Goal: Information Seeking & Learning: Stay updated

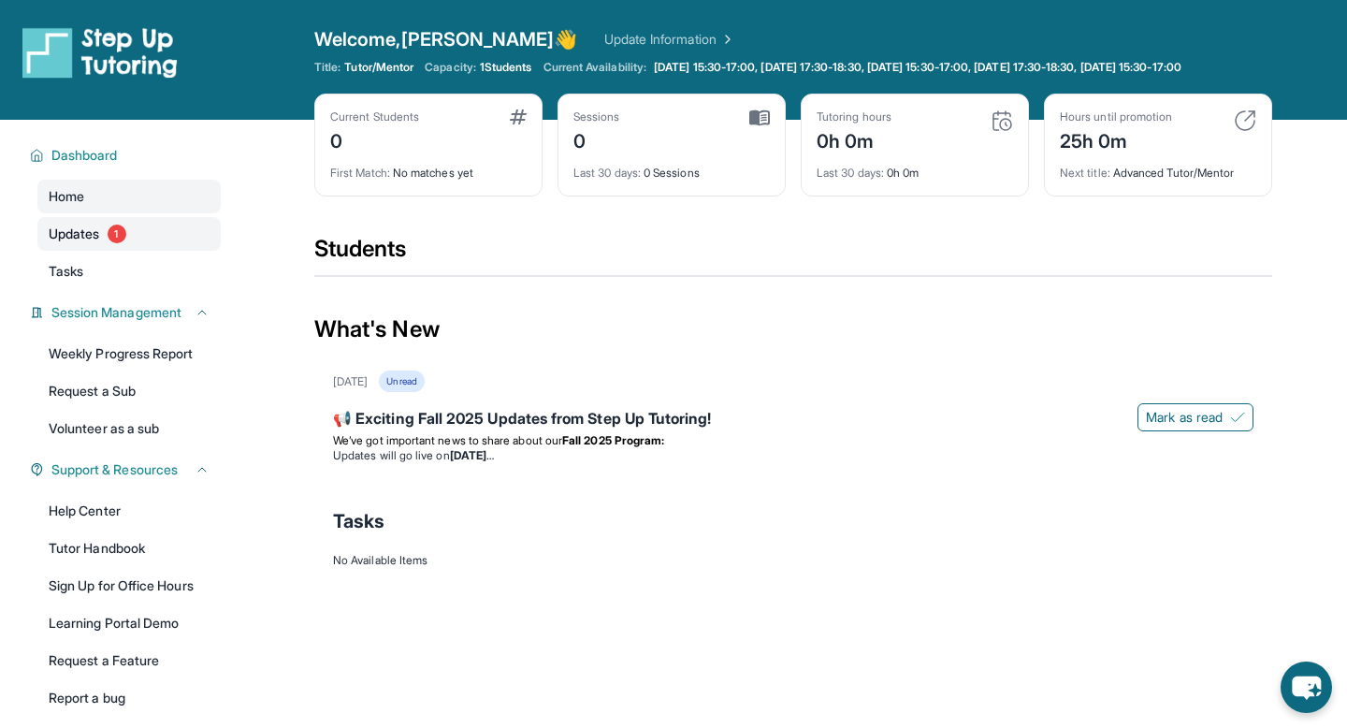
click at [153, 251] on link "Updates 1" at bounding box center [128, 234] width 183 height 34
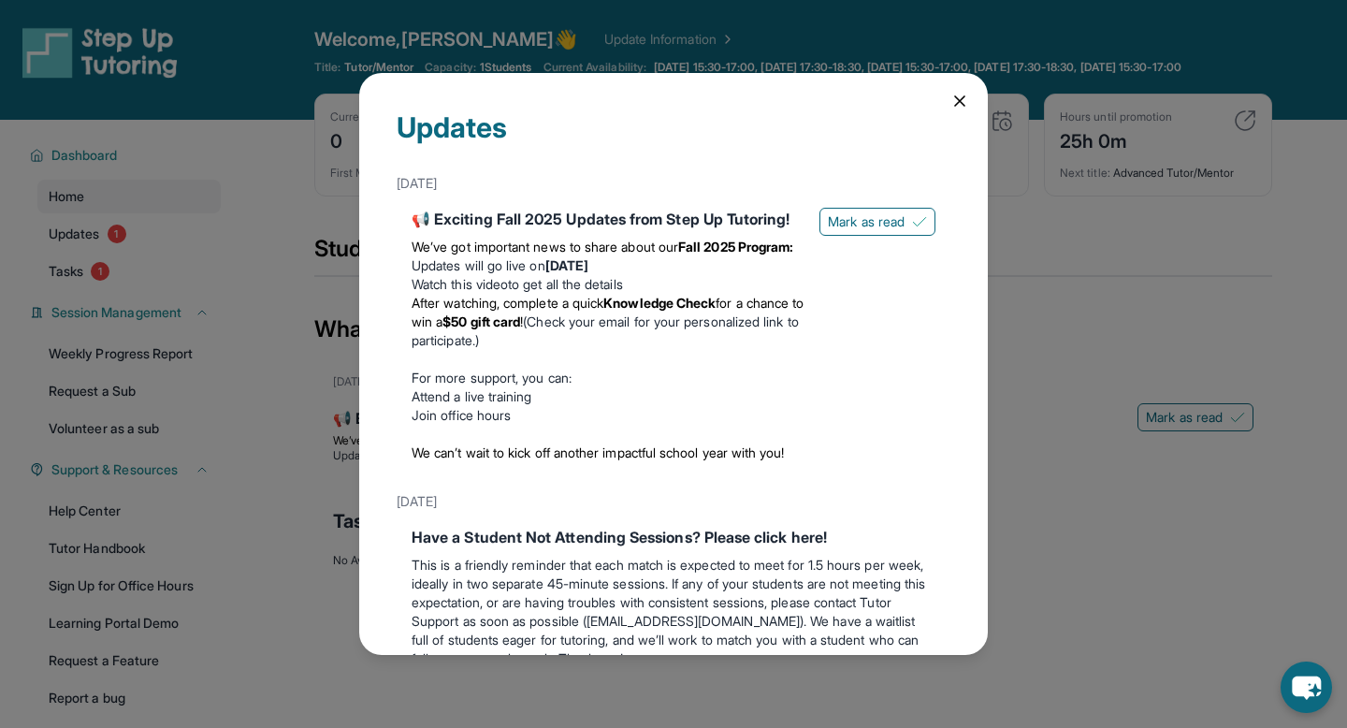
click at [962, 105] on icon at bounding box center [960, 101] width 19 height 19
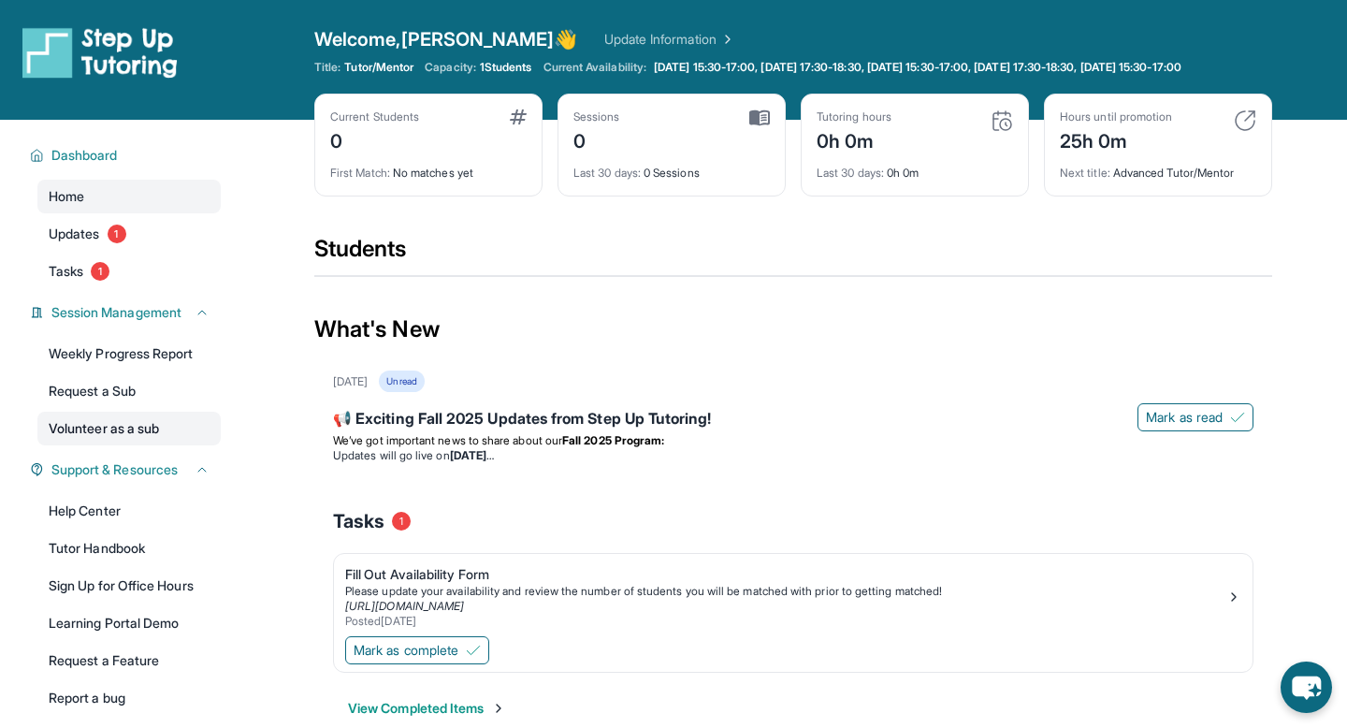
click at [174, 437] on link "Volunteer as a sub" at bounding box center [128, 429] width 183 height 34
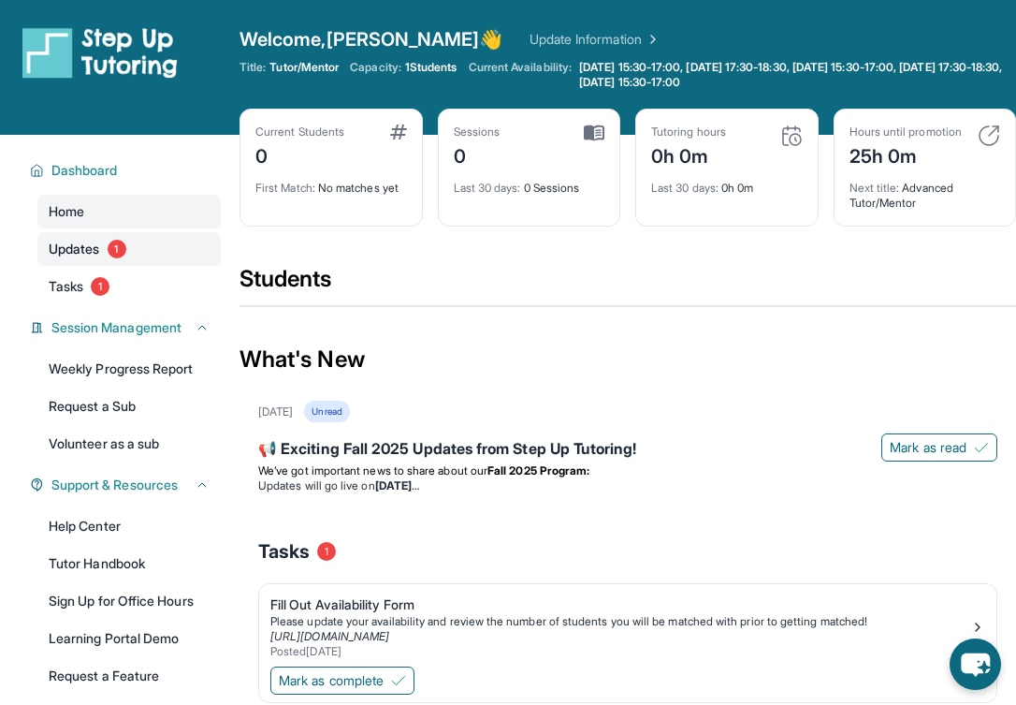
click at [100, 249] on span "Updates" at bounding box center [74, 249] width 51 height 19
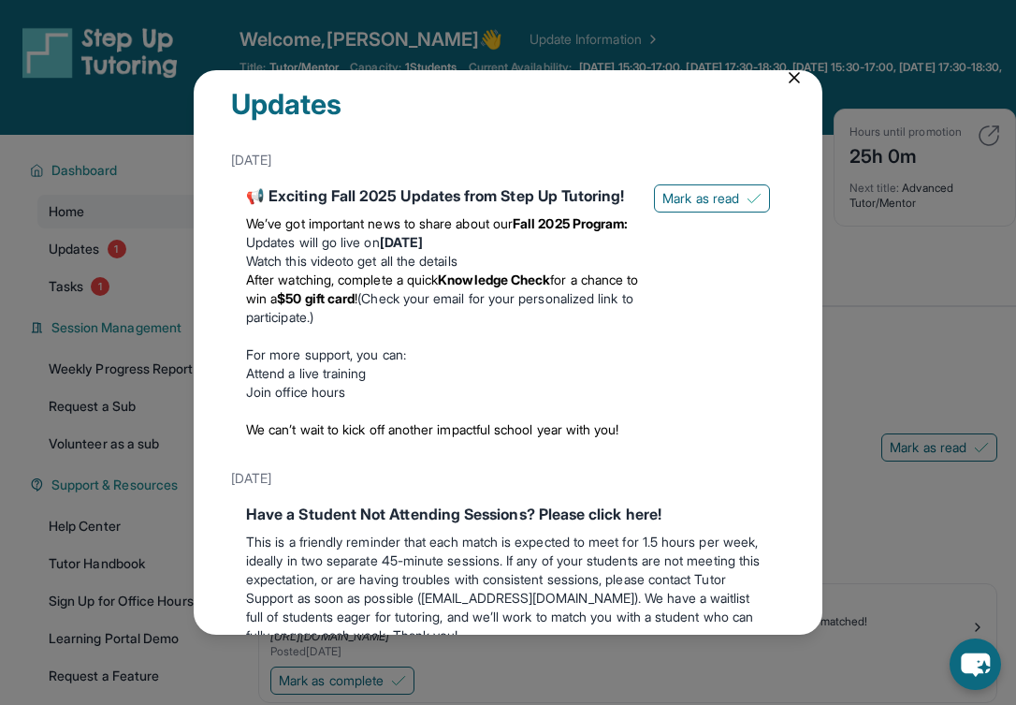
scroll to position [10, 0]
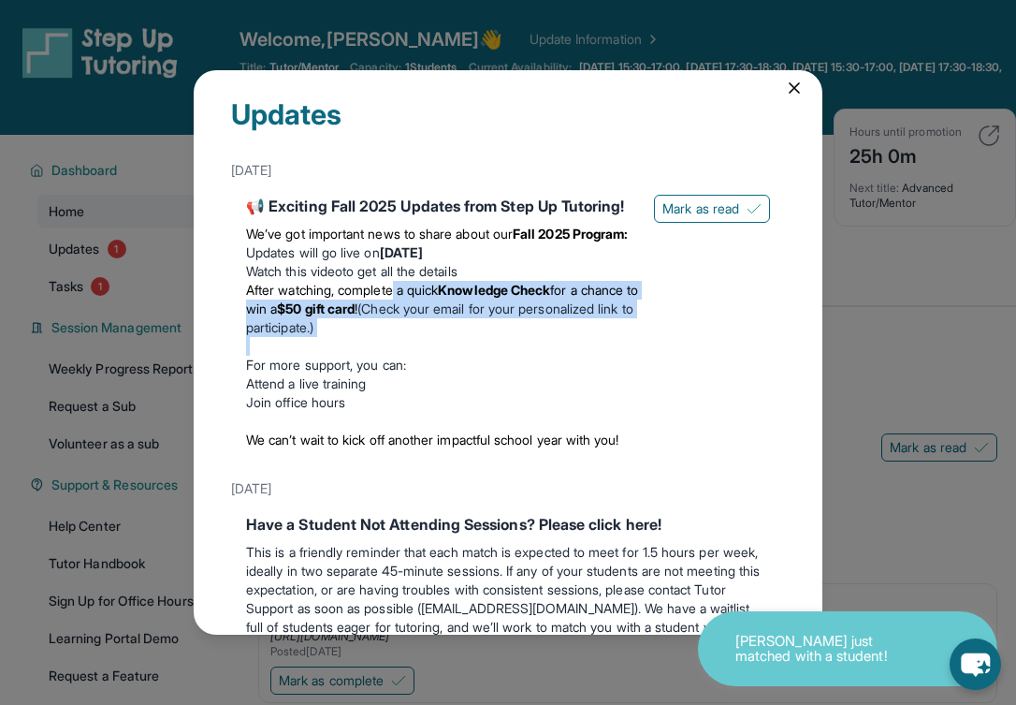
drag, startPoint x: 403, startPoint y: 307, endPoint x: 474, endPoint y: 359, distance: 88.3
click at [474, 359] on div "We’ve got important news to share about our Fall 2025 Program: Updates will go …" at bounding box center [442, 337] width 393 height 240
click at [475, 356] on p at bounding box center [442, 346] width 393 height 19
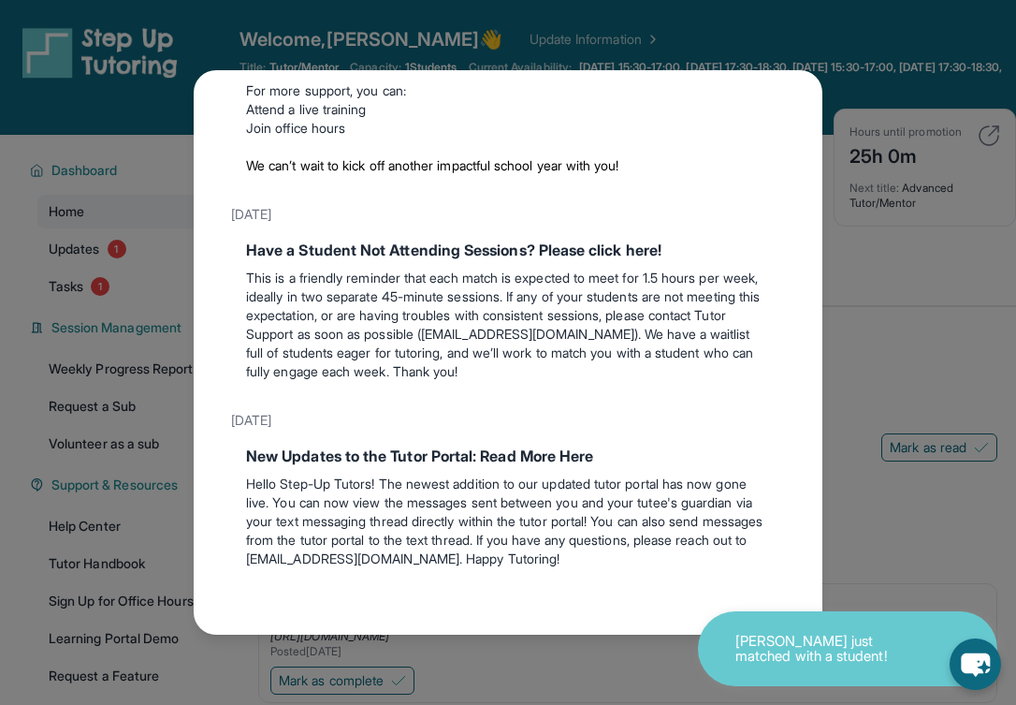
scroll to position [334, 0]
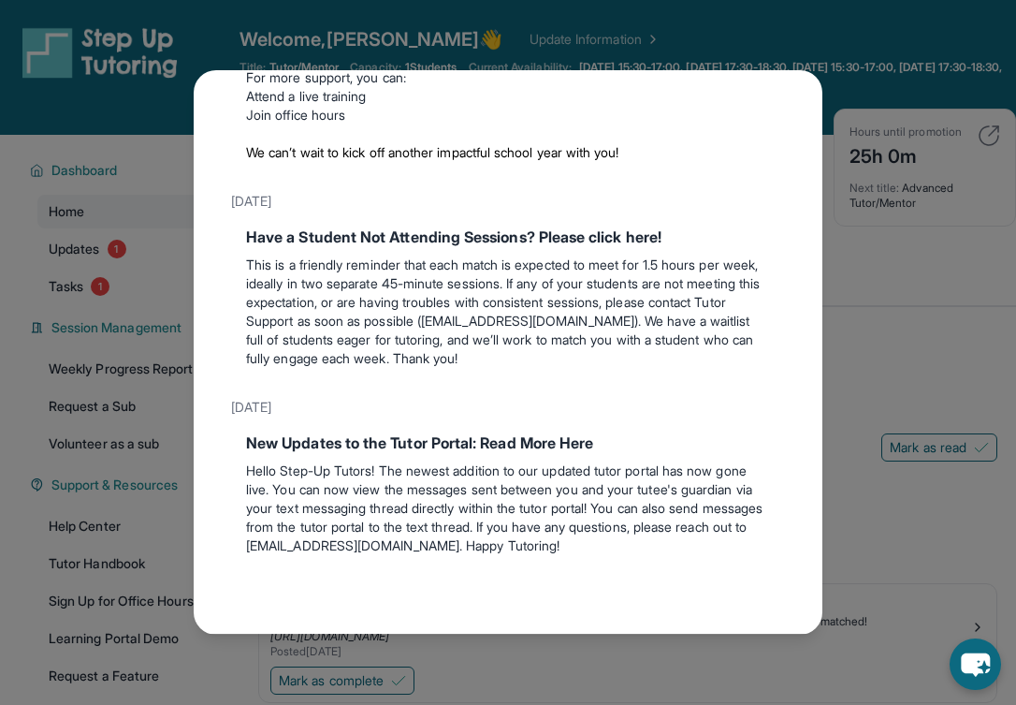
click at [875, 369] on div "Updates [DATE] 📢 Exciting Fall 2025 Updates from Step Up Tutoring! We’ve got im…" at bounding box center [508, 352] width 1016 height 705
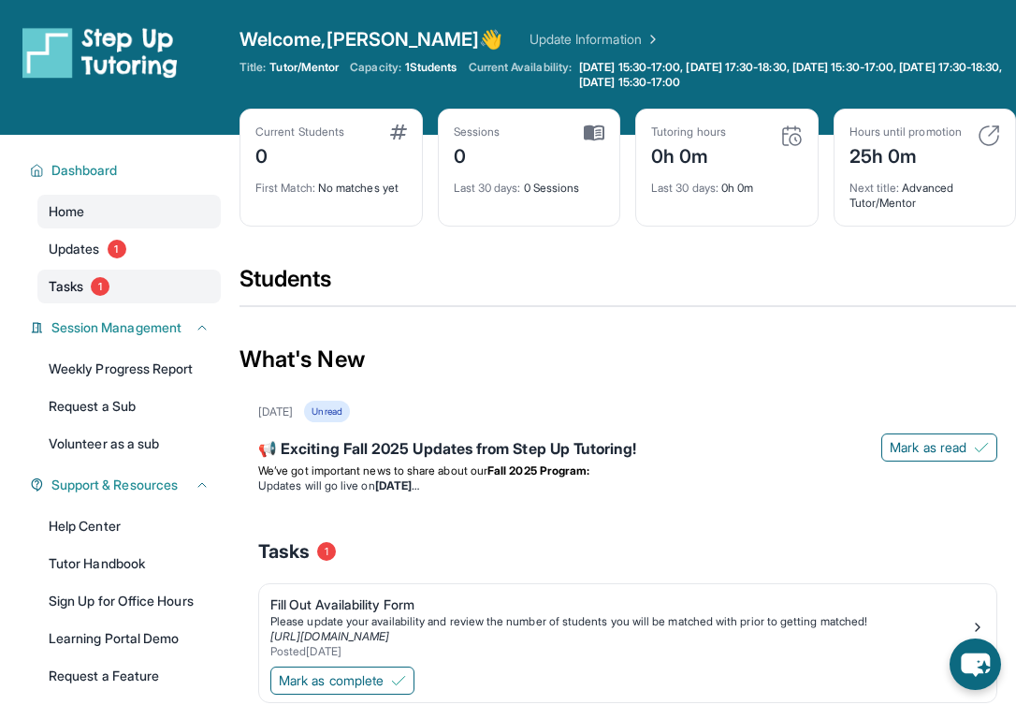
click at [105, 299] on link "Tasks 1" at bounding box center [128, 286] width 183 height 34
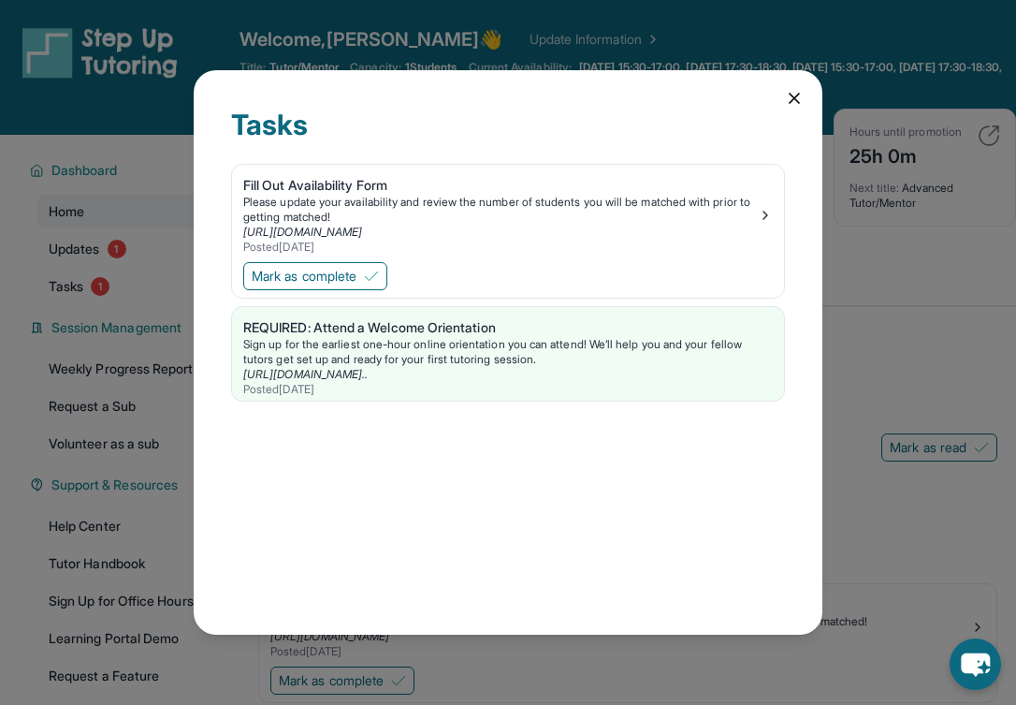
click at [800, 97] on icon at bounding box center [794, 98] width 19 height 19
